Goal: Task Accomplishment & Management: Manage account settings

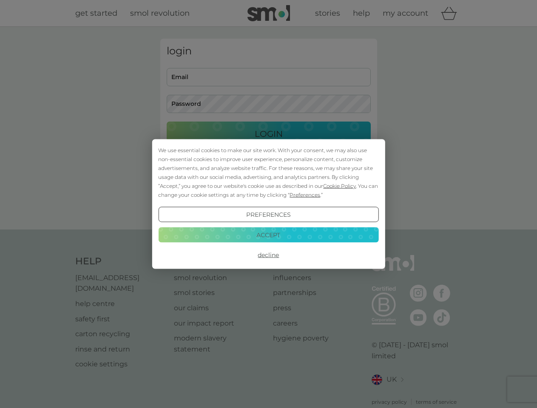
click at [340, 186] on span "Cookie Policy" at bounding box center [339, 186] width 33 height 6
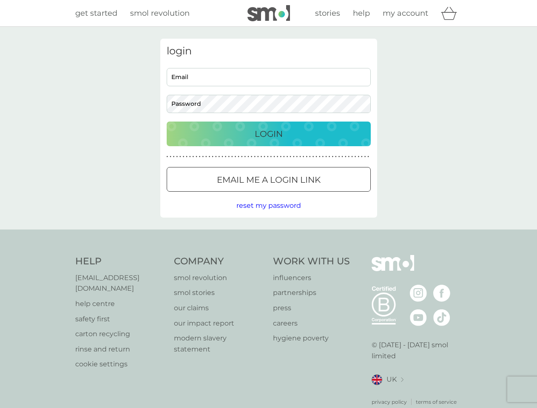
click at [304, 195] on div "login Email Password Login ● ● ● ● ● ● ● ● ● ● ● ● ● ● ● ● ● ● ● ● ● ● ● ● ● ● …" at bounding box center [268, 128] width 217 height 179
click at [268, 215] on div "login Email Password Login ● ● ● ● ● ● ● ● ● ● ● ● ● ● ● ● ● ● ● ● ● ● ● ● ● ● …" at bounding box center [268, 128] width 217 height 179
click at [268, 255] on div "Help [EMAIL_ADDRESS][DOMAIN_NAME] help centre safety first carton recycling rin…" at bounding box center [268, 330] width 387 height 151
click at [268, 235] on div "Help [EMAIL_ADDRESS][DOMAIN_NAME] help centre safety first carton recycling rin…" at bounding box center [268, 331] width 537 height 202
